Goal: Task Accomplishment & Management: Manage account settings

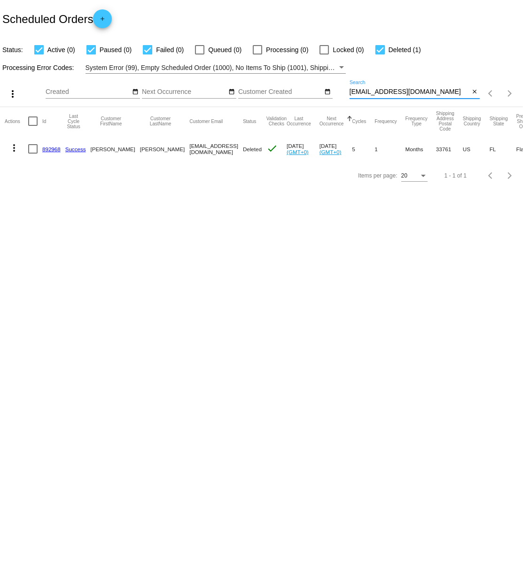
drag, startPoint x: 350, startPoint y: 92, endPoint x: 433, endPoint y: 91, distance: 82.6
click at [423, 90] on input "hollymoriarty@yahoo.com" at bounding box center [409, 92] width 120 height 8
paste input "[EMAIL_ADDRESS][DOMAIN_NAME]"
type input "[EMAIL_ADDRESS][DOMAIN_NAME]"
click at [54, 148] on link "627395" at bounding box center [51, 149] width 18 height 6
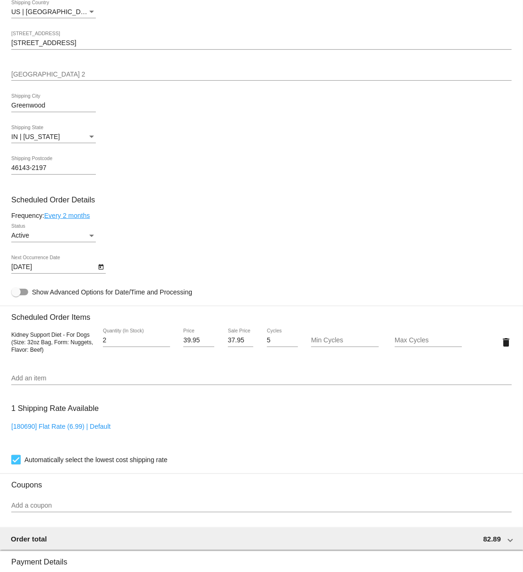
scroll to position [349, 0]
click at [91, 239] on div "Status" at bounding box center [91, 235] width 8 height 8
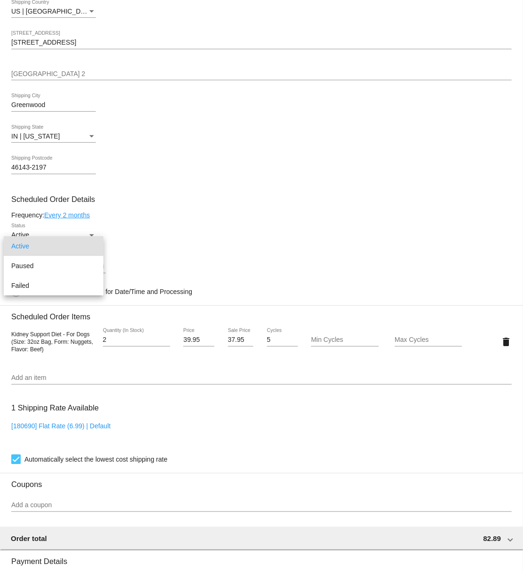
click at [182, 246] on div at bounding box center [261, 286] width 523 height 572
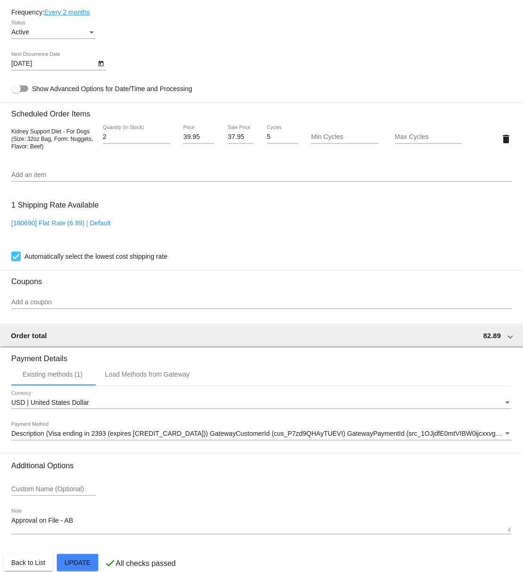
scroll to position [583, 0]
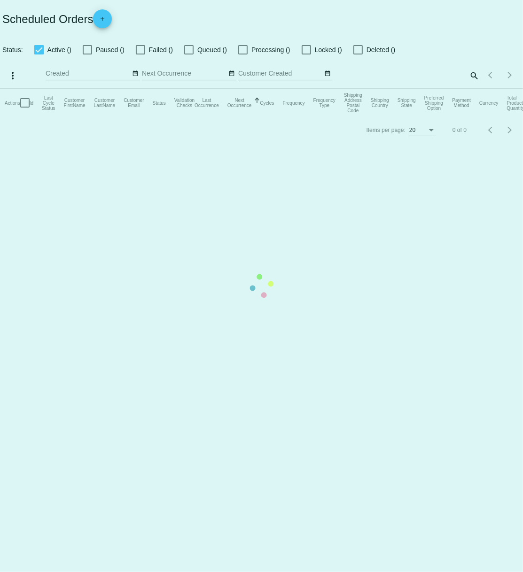
checkbox input "true"
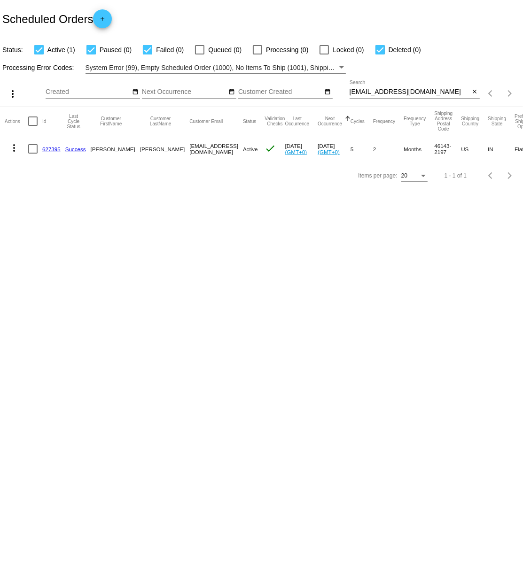
click at [14, 147] on mat-icon "more_vert" at bounding box center [13, 147] width 11 height 11
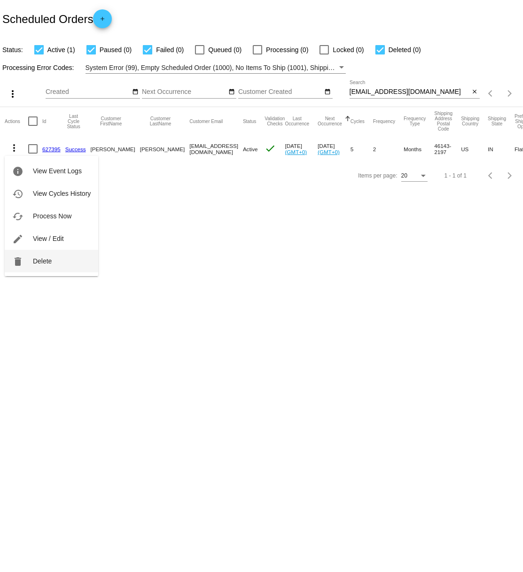
click at [46, 260] on span "Delete" at bounding box center [42, 261] width 19 height 8
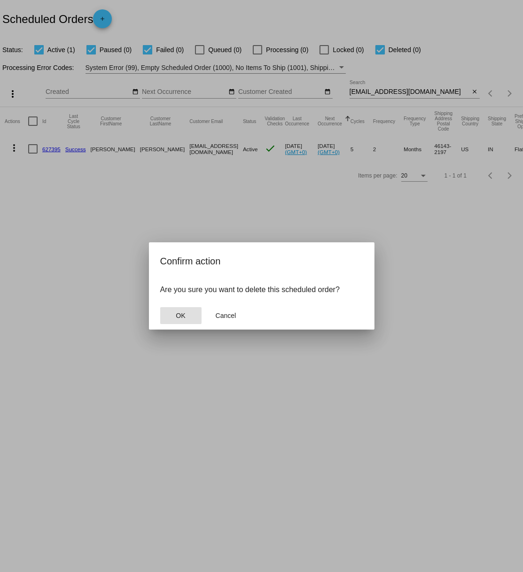
click at [175, 319] on button "OK" at bounding box center [180, 315] width 41 height 17
